Goal: Transaction & Acquisition: Obtain resource

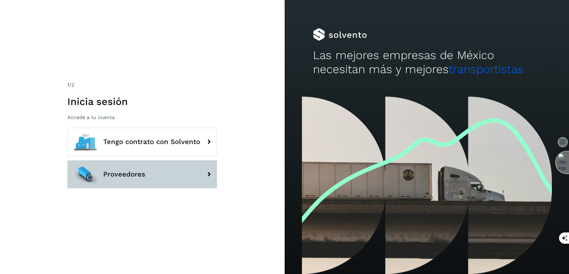
click at [155, 170] on button "Proveedores" at bounding box center [142, 174] width 150 height 28
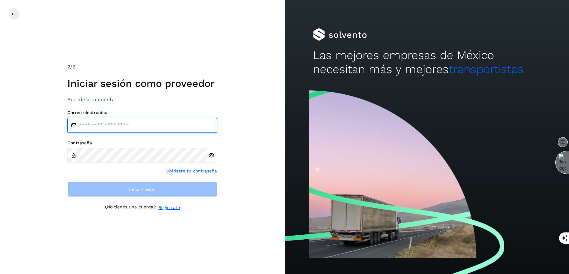
click at [140, 122] on input "email" at bounding box center [142, 125] width 150 height 15
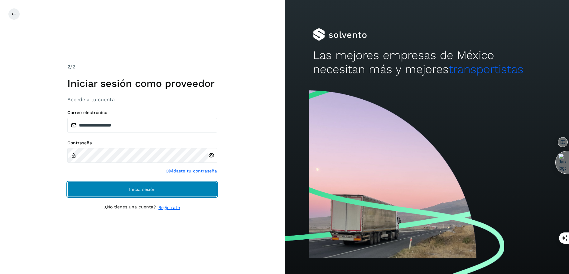
click at [118, 189] on button "Inicia sesión" at bounding box center [142, 189] width 150 height 15
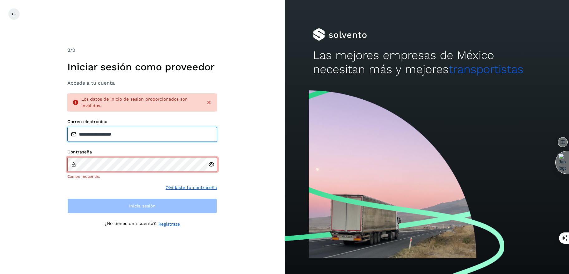
click at [134, 139] on input "**********" at bounding box center [142, 134] width 150 height 15
paste input "*****"
type input "**********"
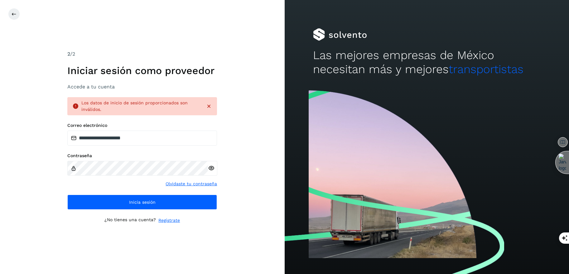
click at [135, 209] on div "**********" at bounding box center [142, 136] width 150 height 173
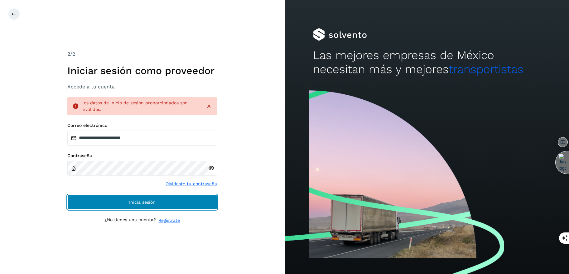
click at [143, 204] on span "Inicia sesión" at bounding box center [142, 202] width 27 height 4
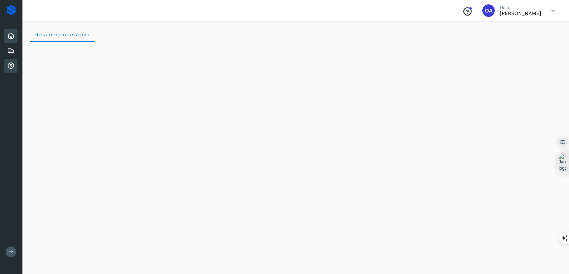
click at [11, 68] on icon at bounding box center [10, 65] width 7 height 7
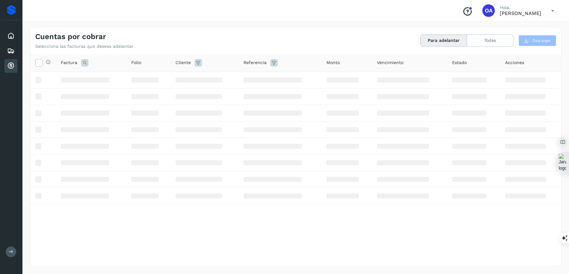
click at [10, 254] on icon at bounding box center [11, 251] width 5 height 5
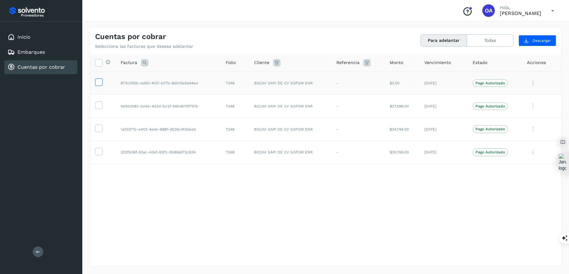
click at [97, 81] on icon at bounding box center [98, 81] width 7 height 7
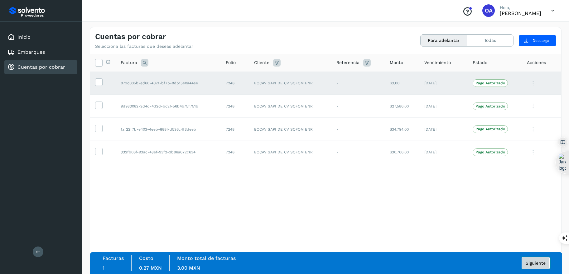
click at [539, 263] on span "Siguiente" at bounding box center [536, 263] width 20 height 4
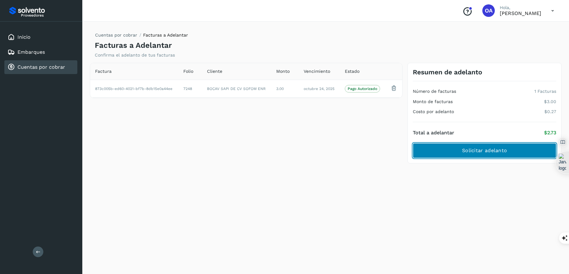
click at [482, 152] on span "Solicitar adelanto" at bounding box center [484, 150] width 45 height 7
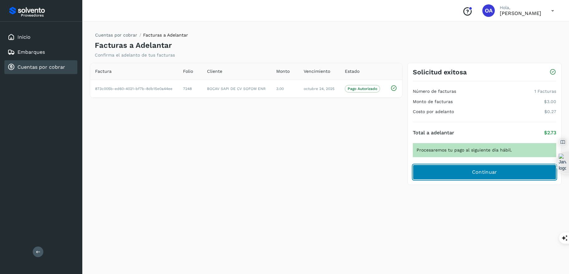
click at [491, 173] on span "Continuar" at bounding box center [484, 171] width 25 height 7
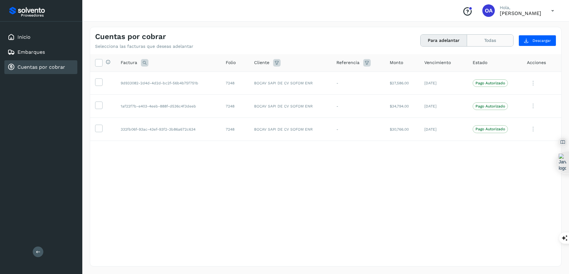
click at [491, 41] on button "Todas" at bounding box center [490, 41] width 46 height 12
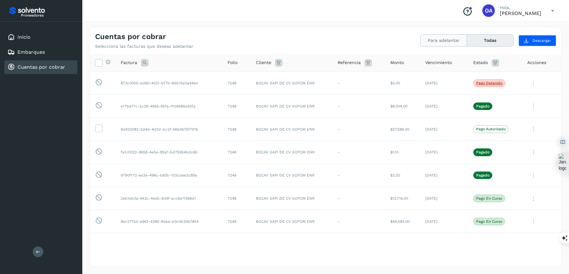
click at [444, 44] on button "Para adelantar" at bounding box center [444, 41] width 46 height 12
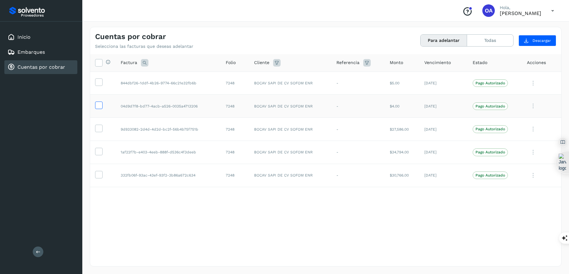
click at [100, 106] on icon at bounding box center [98, 104] width 7 height 7
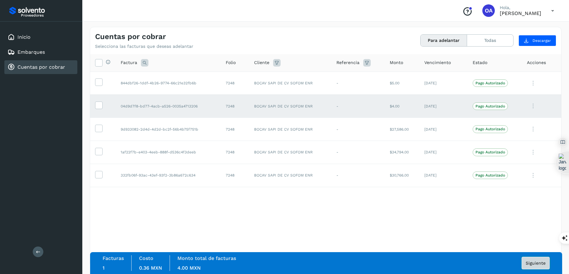
click at [537, 264] on span "Siguiente" at bounding box center [536, 263] width 20 height 4
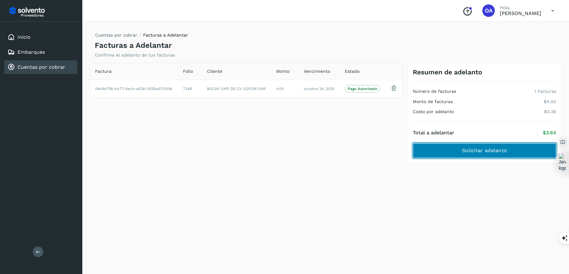
click at [492, 150] on span "Solicitar adelanto" at bounding box center [484, 150] width 45 height 7
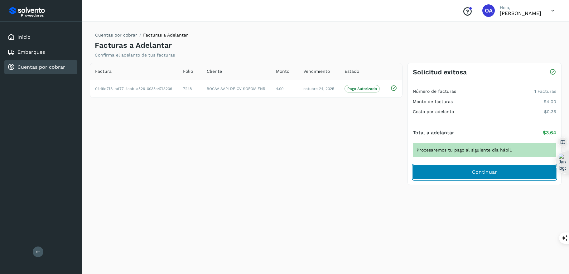
click at [495, 175] on span "Continuar" at bounding box center [484, 171] width 25 height 7
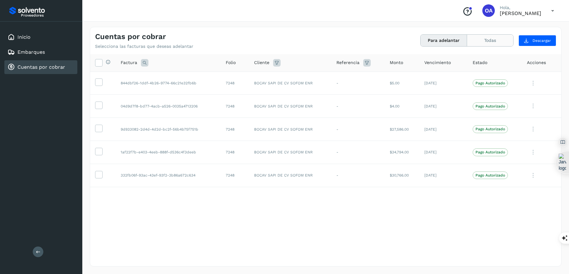
click at [487, 42] on button "Todas" at bounding box center [490, 41] width 46 height 12
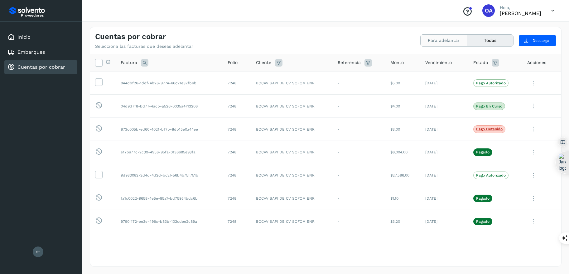
click at [446, 40] on button "Para adelantar" at bounding box center [444, 41] width 46 height 12
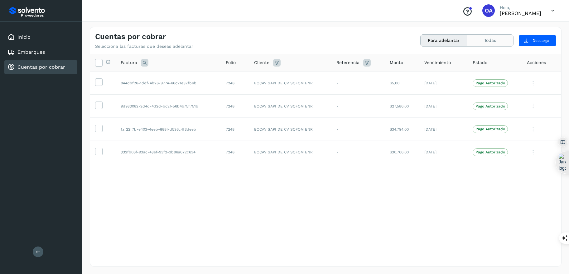
click at [493, 40] on button "Todas" at bounding box center [490, 41] width 46 height 12
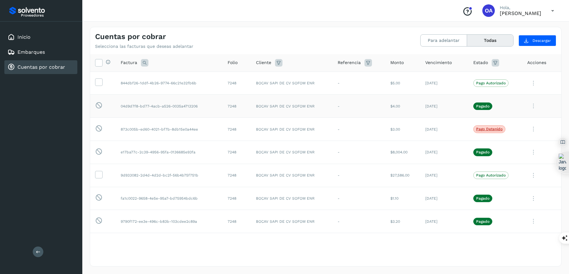
click at [535, 105] on icon at bounding box center [534, 106] width 12 height 13
click at [511, 122] on button "Ver Detalle" at bounding box center [519, 121] width 74 height 12
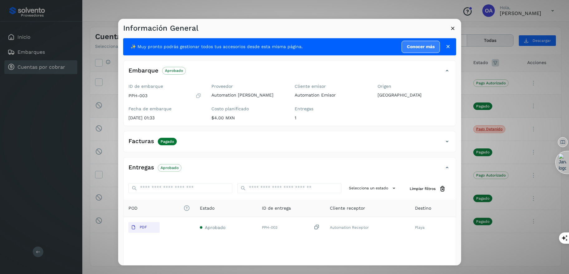
click at [453, 29] on icon at bounding box center [453, 28] width 7 height 7
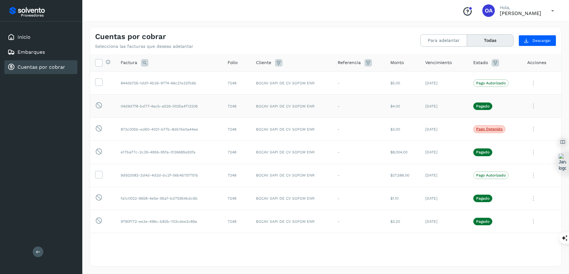
click at [533, 107] on icon at bounding box center [534, 106] width 12 height 13
click at [442, 40] on div at bounding box center [284, 137] width 569 height 274
click at [445, 42] on button "Para adelantar" at bounding box center [444, 41] width 46 height 12
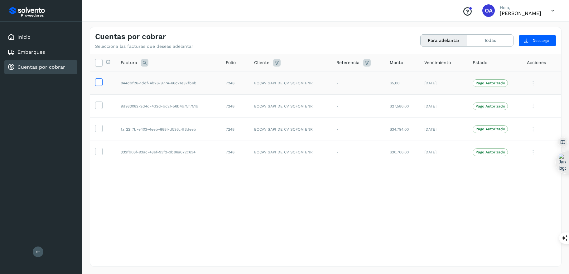
click at [97, 85] on span at bounding box center [98, 83] width 7 height 4
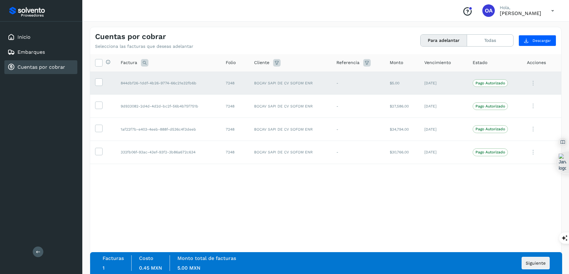
click at [445, 212] on div "Selecciona todas las facturas disponibles para adelanto Factura Folio Cliente R…" at bounding box center [325, 147] width 471 height 186
click at [545, 41] on span "Descargar" at bounding box center [542, 41] width 18 height 6
click at [528, 41] on icon at bounding box center [526, 40] width 5 height 5
click at [101, 84] on icon at bounding box center [98, 81] width 7 height 7
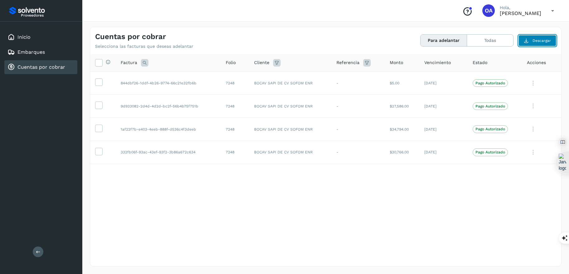
click at [538, 39] on span "Descargar" at bounding box center [542, 41] width 18 height 6
click at [255, 231] on div "Selecciona todas las facturas disponibles para adelanto Factura Folio Cliente R…" at bounding box center [325, 147] width 471 height 186
click at [100, 84] on icon at bounding box center [98, 81] width 7 height 7
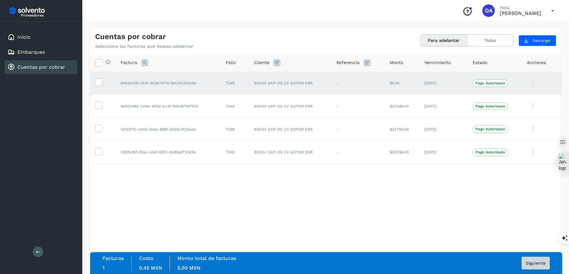
click at [539, 262] on span "Siguiente" at bounding box center [536, 263] width 20 height 4
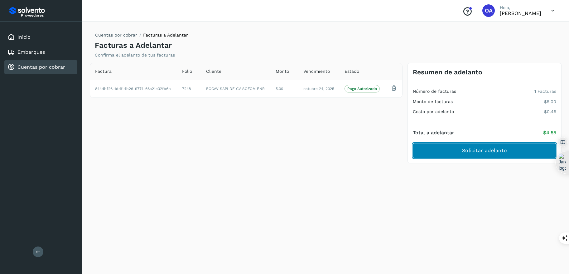
click at [503, 148] on span "Solicitar adelanto" at bounding box center [484, 150] width 45 height 7
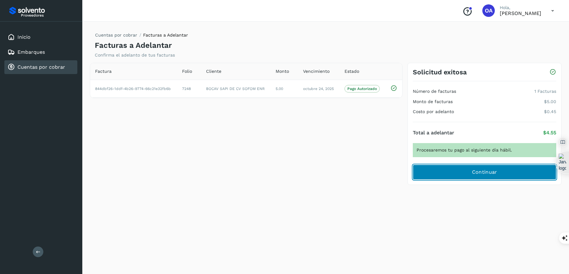
click at [469, 177] on button "Continuar" at bounding box center [485, 171] width 144 height 15
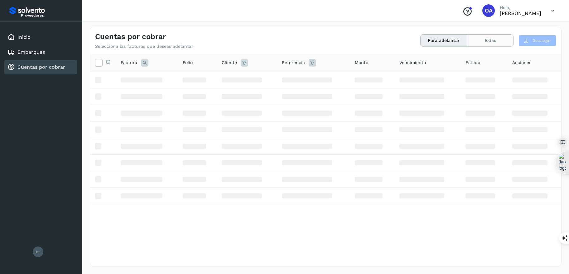
click at [486, 34] on div "Para adelantar Todas" at bounding box center [467, 40] width 93 height 12
click at [485, 41] on button "Todas" at bounding box center [490, 41] width 46 height 12
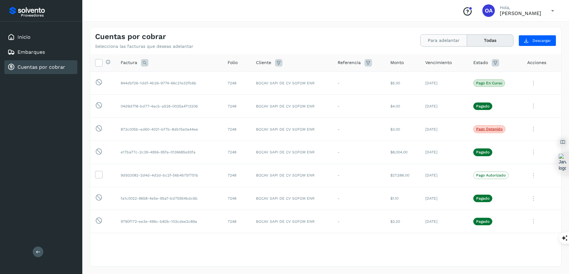
click at [441, 39] on button "Para adelantar" at bounding box center [444, 41] width 46 height 12
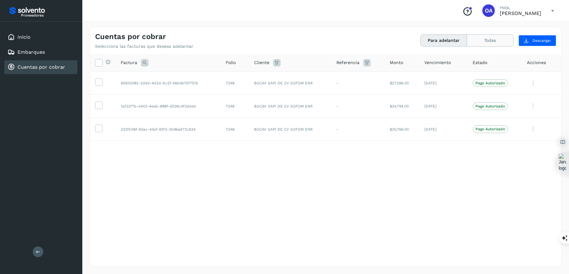
click at [493, 43] on button "Todas" at bounding box center [490, 41] width 46 height 12
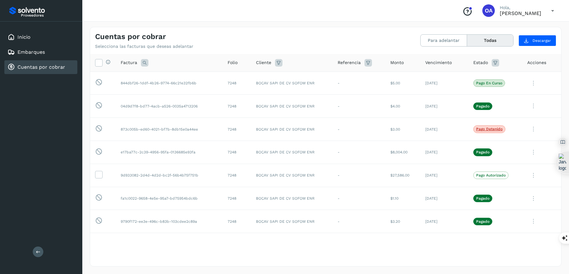
click at [45, 70] on div "Cuentas por cobrar" at bounding box center [36, 66] width 58 height 7
click at [445, 39] on button "Para adelantar" at bounding box center [444, 41] width 46 height 12
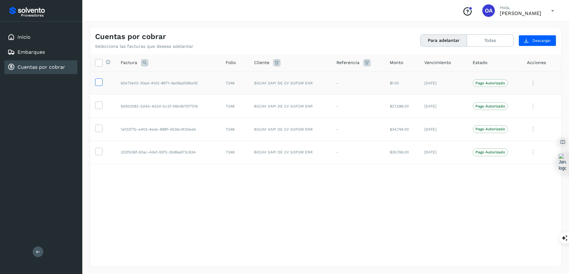
click at [98, 82] on icon at bounding box center [98, 81] width 7 height 7
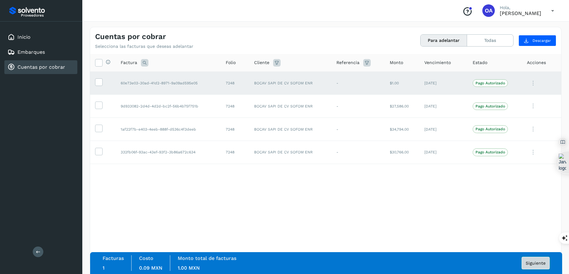
click at [541, 261] on span "Siguiente" at bounding box center [536, 263] width 20 height 4
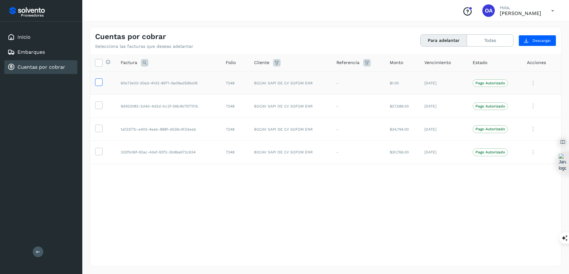
click at [97, 82] on icon at bounding box center [98, 81] width 7 height 7
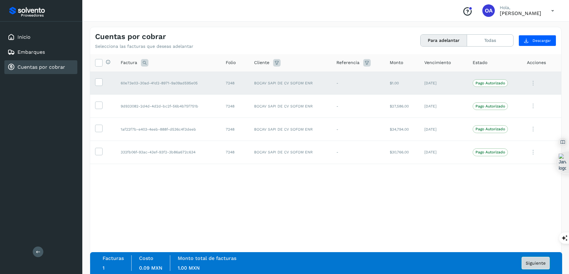
click at [538, 259] on button "Siguiente" at bounding box center [536, 262] width 28 height 12
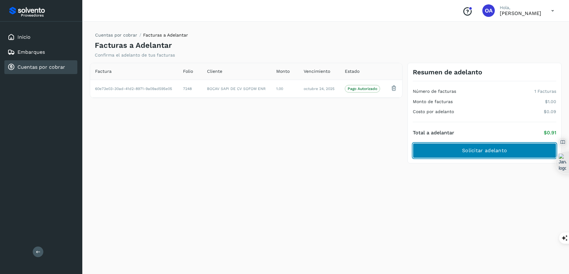
click at [484, 151] on span "Solicitar adelanto" at bounding box center [484, 150] width 45 height 7
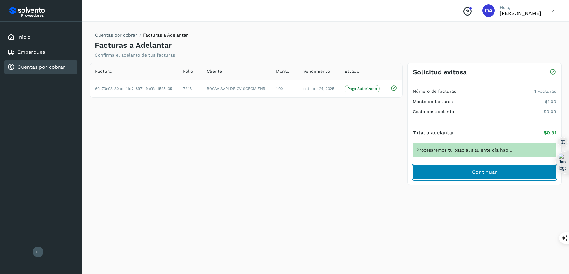
click at [469, 171] on button "Continuar" at bounding box center [485, 171] width 144 height 15
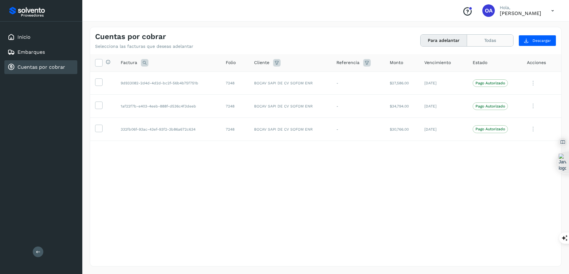
click at [504, 41] on button "Todas" at bounding box center [490, 41] width 46 height 12
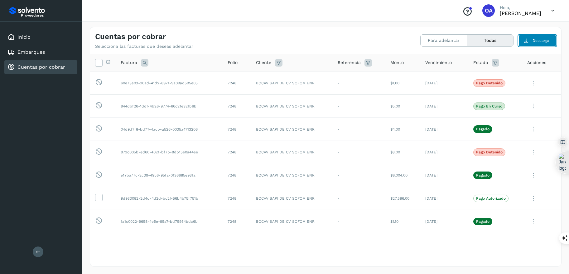
click at [543, 41] on span "Descargar" at bounding box center [542, 41] width 18 height 6
click at [487, 37] on button "Todas" at bounding box center [490, 41] width 46 height 12
click at [519, 156] on td "Pago detenido" at bounding box center [495, 151] width 54 height 23
click at [537, 85] on icon at bounding box center [534, 83] width 12 height 13
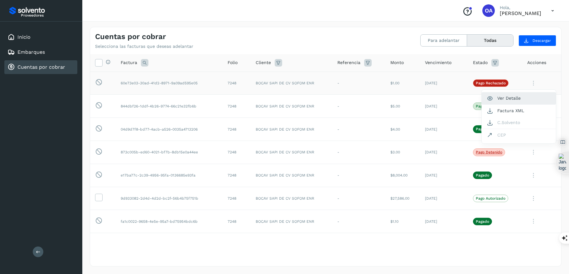
click at [524, 94] on button "Ver Detalle" at bounding box center [519, 98] width 74 height 12
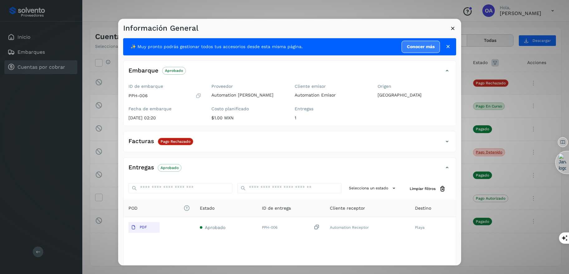
click at [452, 27] on icon at bounding box center [453, 28] width 7 height 7
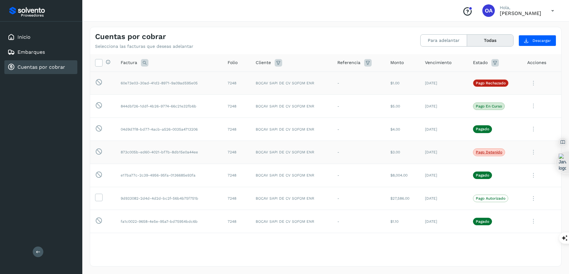
click at [535, 155] on icon at bounding box center [534, 152] width 12 height 13
click at [517, 164] on button "Ver Detalle" at bounding box center [519, 167] width 74 height 12
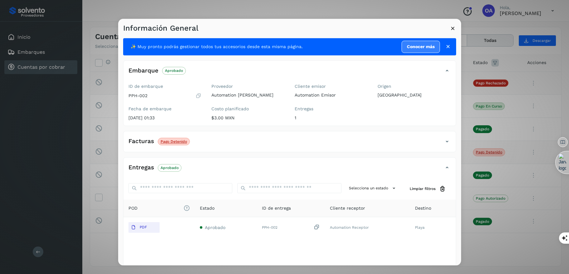
click at [454, 29] on icon at bounding box center [453, 28] width 7 height 7
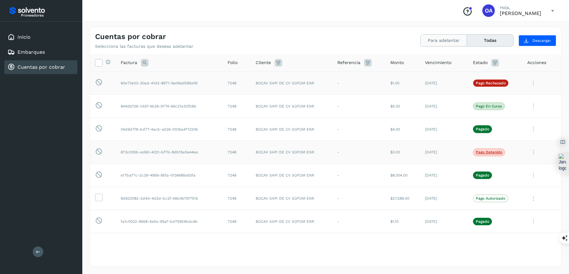
click at [452, 40] on button "Para adelantar" at bounding box center [444, 41] width 46 height 12
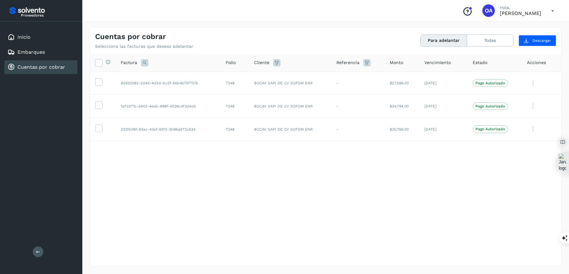
click at [491, 46] on div "Cuentas por cobrar Selecciona las facturas que deseas adelantar Para adelantar …" at bounding box center [325, 38] width 471 height 22
click at [491, 36] on button "Todas" at bounding box center [490, 41] width 46 height 12
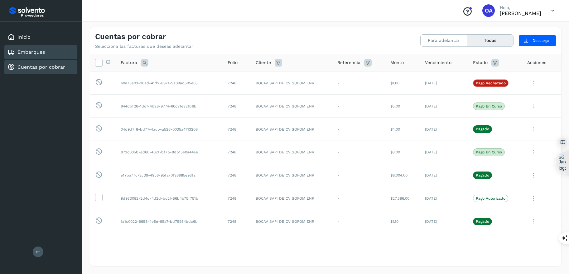
click at [37, 49] on link "Embarques" at bounding box center [30, 52] width 27 height 6
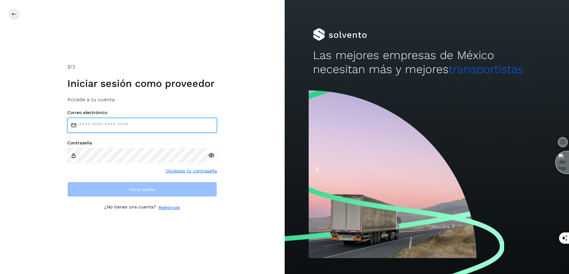
click at [100, 125] on input "email" at bounding box center [142, 125] width 150 height 15
paste input "**********"
type input "**********"
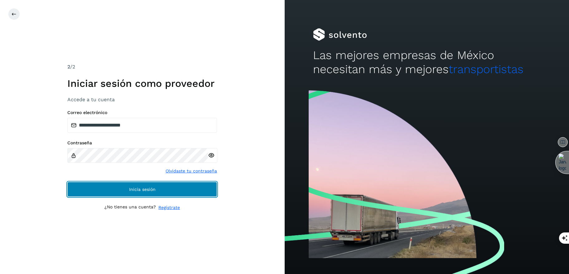
click at [150, 188] on span "Inicia sesión" at bounding box center [142, 189] width 27 height 4
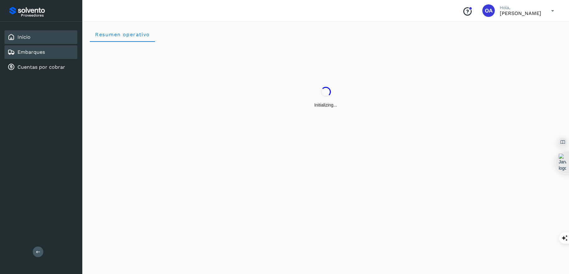
click at [48, 51] on div "Embarques" at bounding box center [40, 52] width 73 height 14
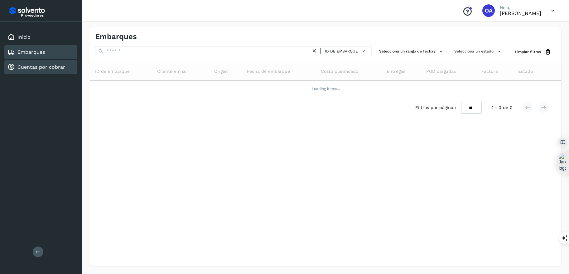
click at [53, 71] on div "Cuentas por cobrar" at bounding box center [40, 67] width 73 height 14
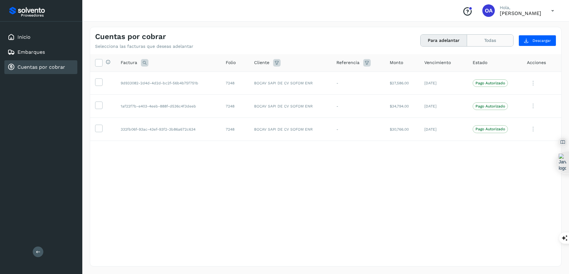
click at [484, 43] on button "Todas" at bounding box center [490, 41] width 46 height 12
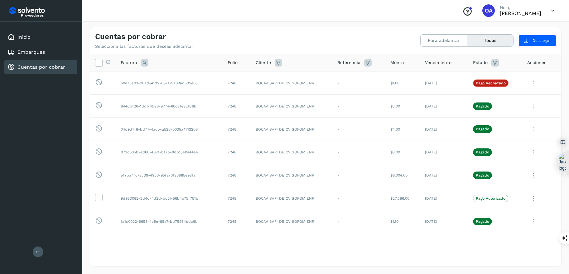
click at [47, 69] on link "Cuentas por cobrar" at bounding box center [41, 67] width 48 height 6
click at [436, 46] on button "Para adelantar" at bounding box center [444, 41] width 46 height 12
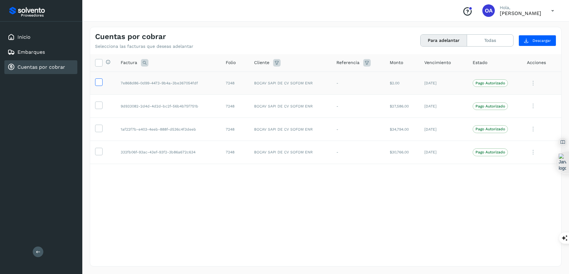
click at [99, 79] on icon at bounding box center [98, 81] width 7 height 7
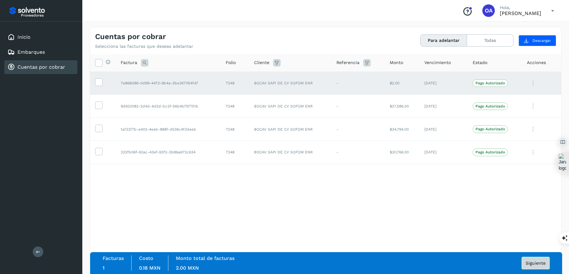
click at [545, 263] on span "Siguiente" at bounding box center [536, 263] width 20 height 4
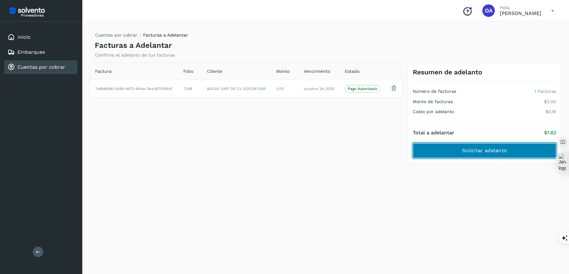
click at [494, 155] on button "Solicitar adelanto" at bounding box center [485, 150] width 144 height 15
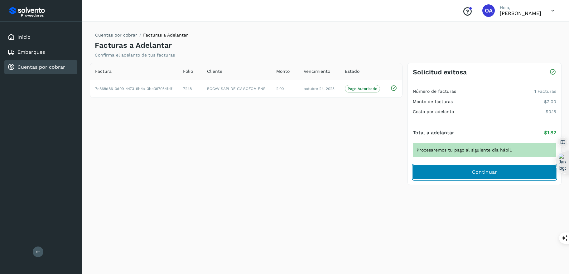
click at [494, 174] on span "Continuar" at bounding box center [484, 171] width 25 height 7
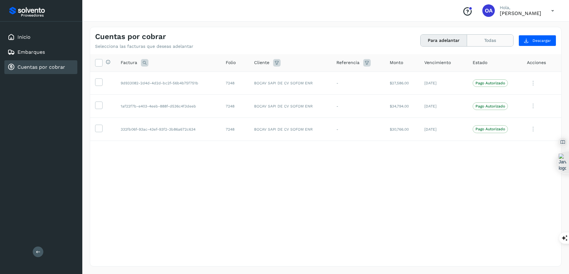
click at [496, 35] on button "Todas" at bounding box center [490, 41] width 46 height 12
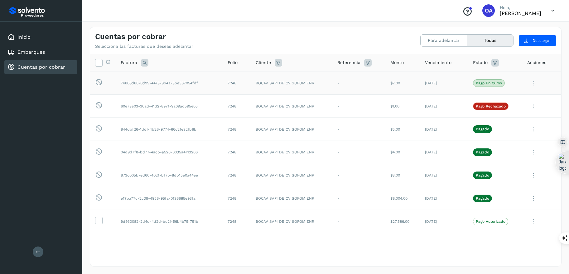
click at [508, 85] on td "Pago en curso" at bounding box center [495, 82] width 54 height 23
click at [349, 84] on td "-" at bounding box center [359, 82] width 53 height 23
click at [549, 11] on icon at bounding box center [553, 10] width 13 height 13
click at [534, 30] on div "Cerrar sesión" at bounding box center [522, 28] width 74 height 12
